Goal: Use online tool/utility: Utilize a website feature to perform a specific function

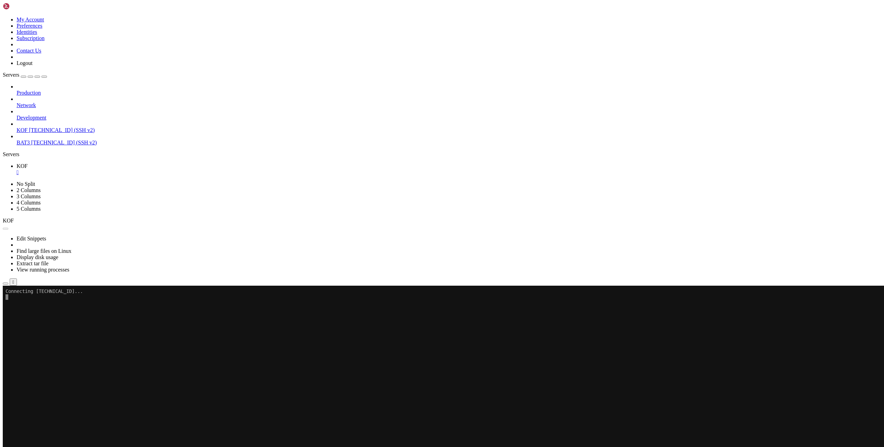
scroll to position [92, 0]
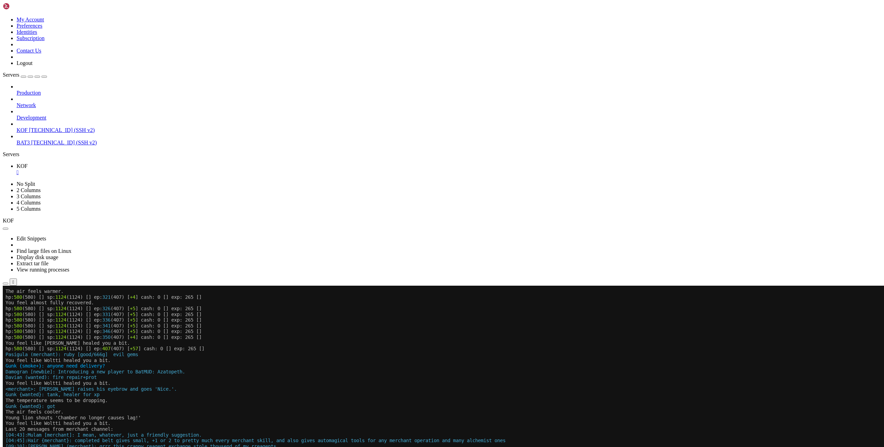
drag, startPoint x: 9, startPoint y: 578, endPoint x: 75, endPoint y: 579, distance: 65.3
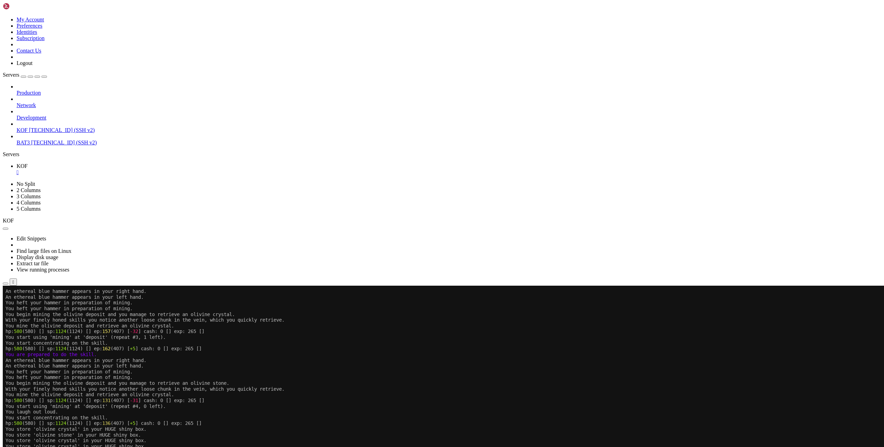
drag, startPoint x: 116, startPoint y: 659, endPoint x: 181, endPoint y: 658, distance: 64.9
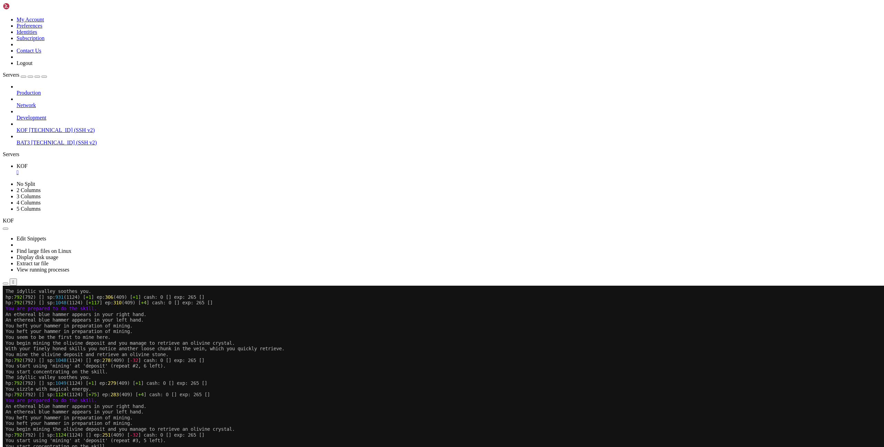
click at [542, 395] on x-row "hp: 792 (792) [] sp: 1124 (1124) [ +75 ] ep: 283 (409) [ +4 ] cash: 0 [] exp: 2…" at bounding box center [401, 394] width 790 height 6
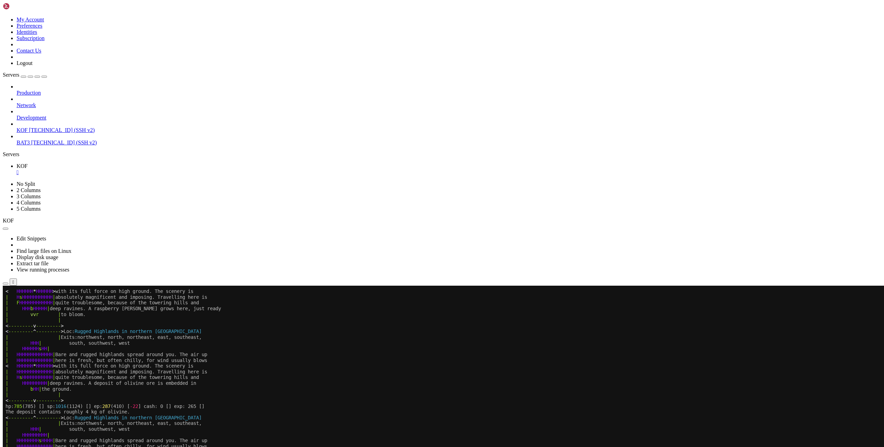
scroll to position [126, 0]
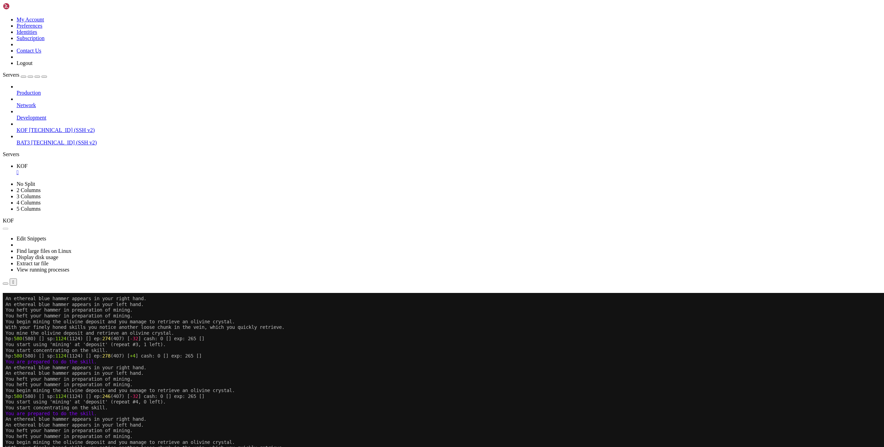
click at [30, 299] on button "Reconnect" at bounding box center [17, 302] width 28 height 7
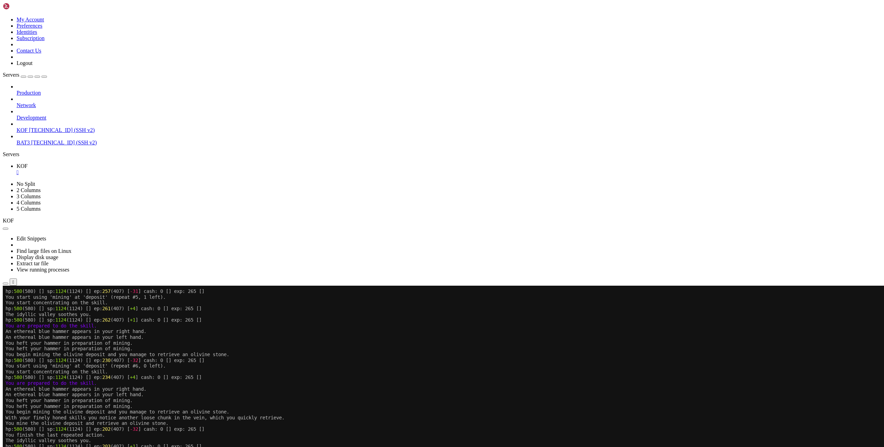
scroll to position [5, 0]
